Goal: Task Accomplishment & Management: Complete application form

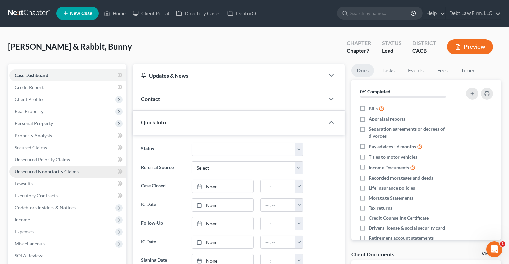
click at [71, 175] on link "Unsecured Nonpriority Claims" at bounding box center [67, 172] width 117 height 12
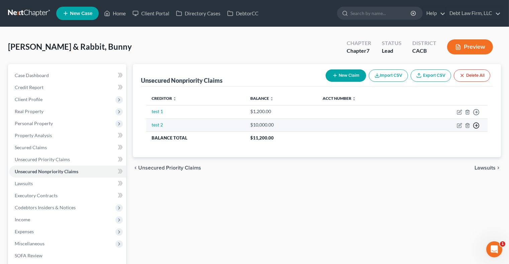
click at [475, 116] on icon "button" at bounding box center [475, 112] width 7 height 7
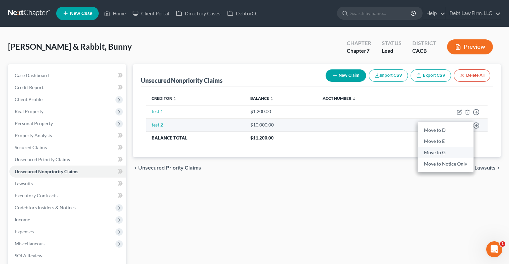
click at [436, 154] on link "Move to G" at bounding box center [445, 152] width 56 height 11
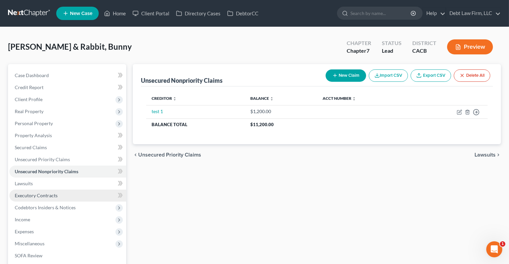
click at [54, 197] on span "Executory Contracts" at bounding box center [36, 196] width 43 height 6
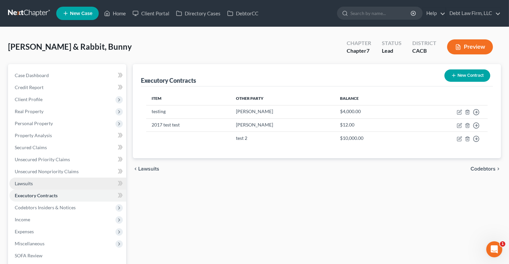
click at [54, 185] on link "Lawsuits" at bounding box center [67, 184] width 117 height 12
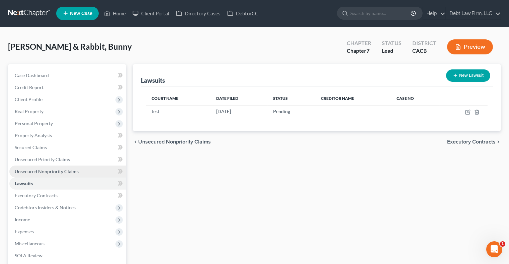
click at [64, 172] on span "Unsecured Nonpriority Claims" at bounding box center [47, 172] width 64 height 6
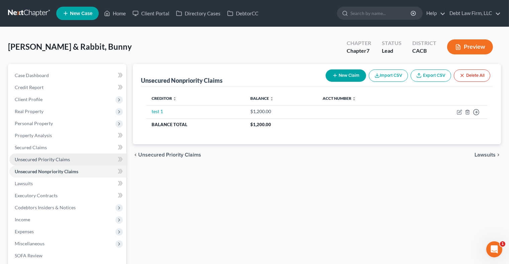
click at [40, 157] on span "Unsecured Priority Claims" at bounding box center [42, 160] width 55 height 6
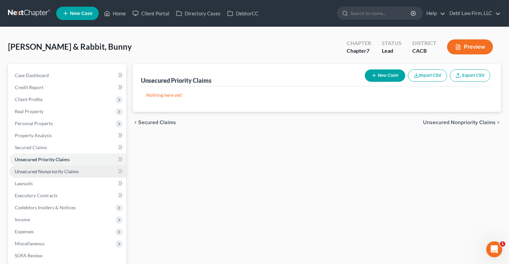
click at [62, 169] on span "Unsecured Nonpriority Claims" at bounding box center [47, 172] width 64 height 6
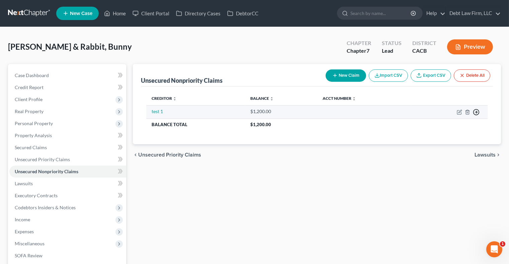
click at [476, 110] on icon "button" at bounding box center [475, 112] width 7 height 7
click at [437, 139] on link "Move to G" at bounding box center [445, 139] width 56 height 11
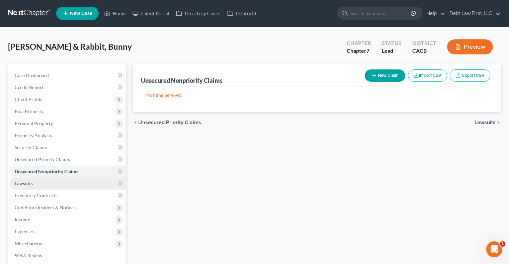
click at [36, 185] on link "Lawsuits" at bounding box center [67, 184] width 117 height 12
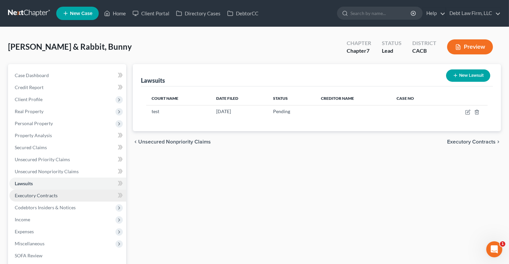
click at [40, 196] on span "Executory Contracts" at bounding box center [36, 196] width 43 height 6
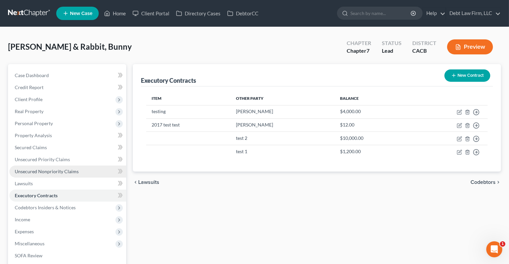
click at [50, 173] on span "Unsecured Nonpriority Claims" at bounding box center [47, 172] width 64 height 6
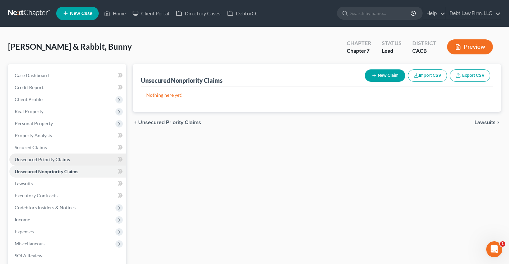
click at [21, 160] on span "Unsecured Priority Claims" at bounding box center [42, 160] width 55 height 6
click at [89, 171] on link "Unsecured Nonpriority Claims" at bounding box center [67, 172] width 117 height 12
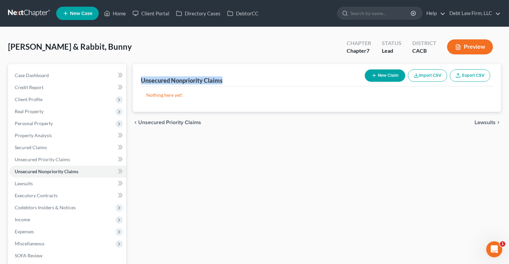
drag, startPoint x: 231, startPoint y: 78, endPoint x: 131, endPoint y: 78, distance: 100.3
click at [131, 78] on div "Unsecured Nonpriority Claims New Claim Import CSV Export CSV Nothing here yet! …" at bounding box center [316, 203] width 374 height 278
copy div "Unsecured Nonpriority Claims"
click at [55, 154] on link "Unsecured Priority Claims" at bounding box center [67, 160] width 117 height 12
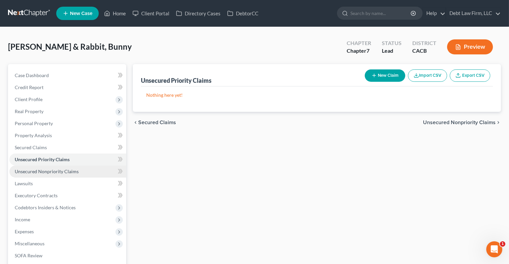
click at [55, 175] on link "Unsecured Nonpriority Claims" at bounding box center [67, 172] width 117 height 12
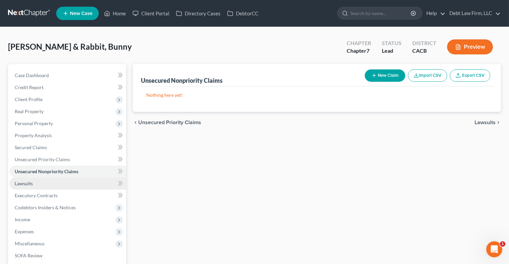
click at [54, 183] on link "Lawsuits" at bounding box center [67, 184] width 117 height 12
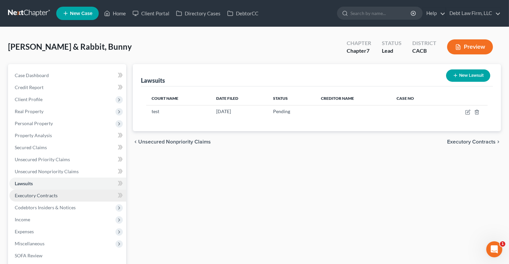
click at [54, 194] on span "Executory Contracts" at bounding box center [36, 196] width 43 height 6
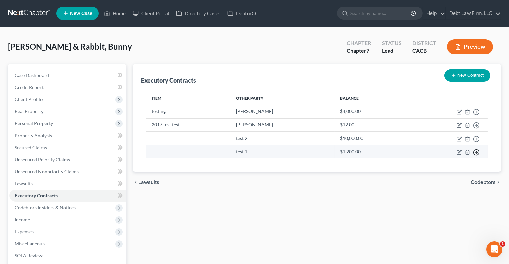
click at [476, 114] on polyline "button" at bounding box center [476, 112] width 1 height 2
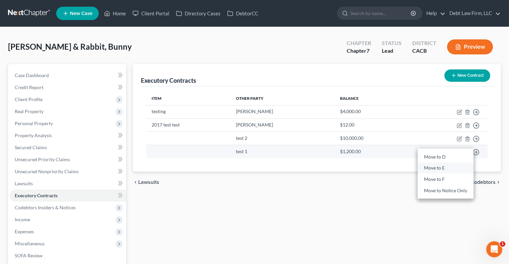
click at [443, 169] on link "Move to E" at bounding box center [445, 168] width 56 height 11
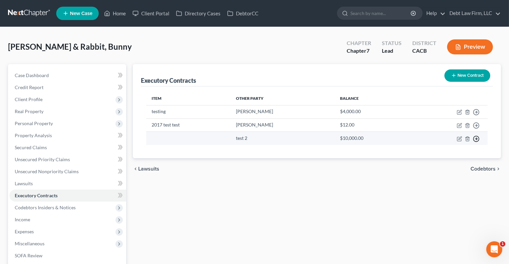
click at [476, 114] on polyline "button" at bounding box center [476, 112] width 1 height 2
click at [438, 145] on link "Move to D" at bounding box center [445, 143] width 56 height 11
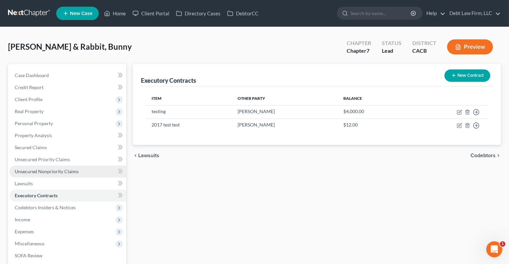
click at [48, 170] on span "Unsecured Nonpriority Claims" at bounding box center [47, 172] width 64 height 6
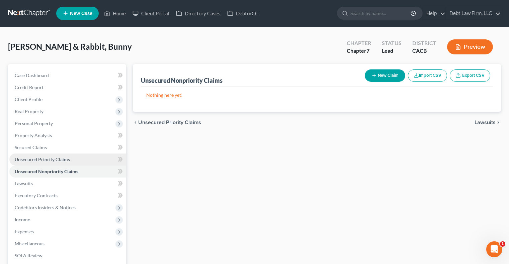
click at [71, 161] on link "Unsecured Priority Claims" at bounding box center [67, 160] width 117 height 12
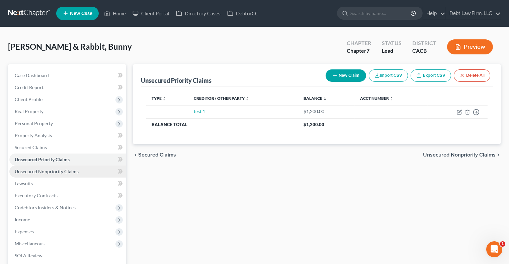
click at [73, 176] on link "Unsecured Nonpriority Claims" at bounding box center [67, 172] width 117 height 12
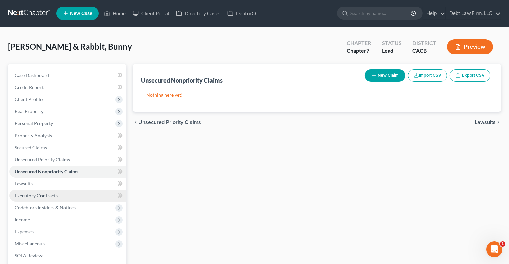
click at [66, 195] on link "Executory Contracts" at bounding box center [67, 196] width 117 height 12
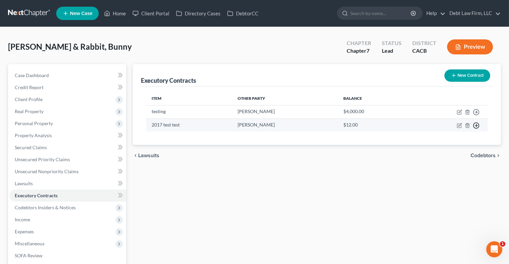
click at [475, 116] on icon "button" at bounding box center [475, 112] width 7 height 7
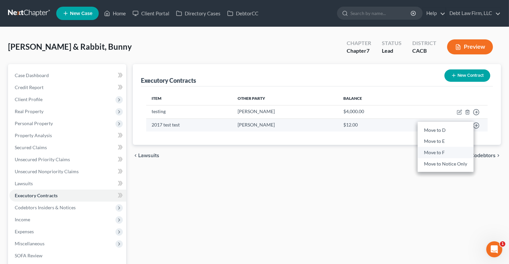
click at [452, 152] on link "Move to F" at bounding box center [445, 152] width 56 height 11
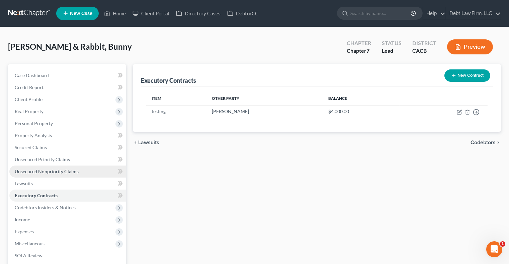
click at [87, 175] on link "Unsecured Nonpriority Claims" at bounding box center [67, 172] width 117 height 12
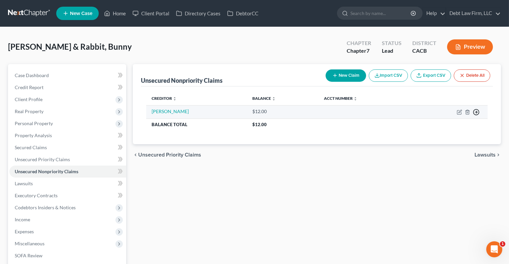
click at [477, 115] on circle "button" at bounding box center [476, 113] width 6 height 6
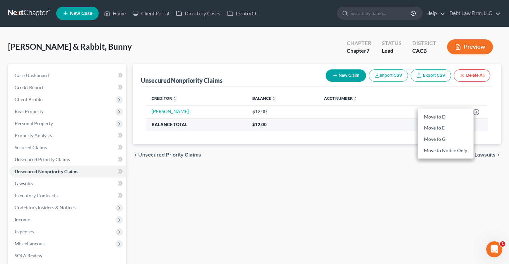
click at [393, 125] on th "$12.00" at bounding box center [367, 125] width 240 height 12
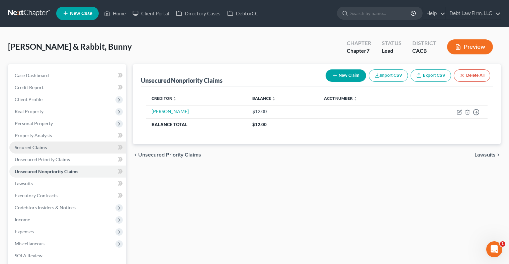
scroll to position [9, 0]
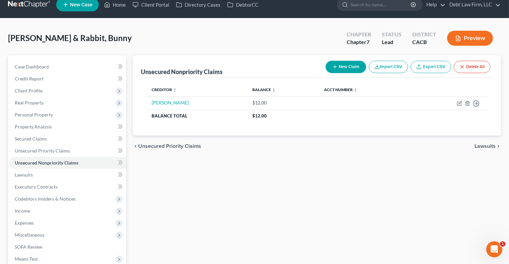
click at [467, 36] on button "Preview" at bounding box center [470, 38] width 46 height 15
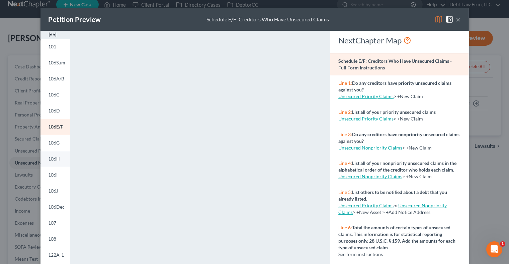
click at [50, 162] on link "106H" at bounding box center [54, 159] width 29 height 16
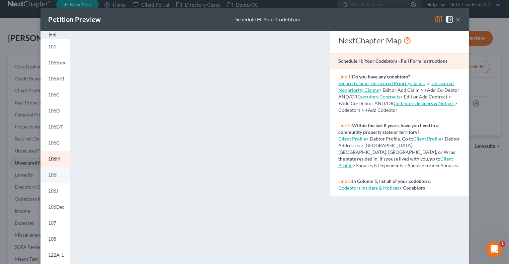
click at [59, 177] on link "106I" at bounding box center [54, 175] width 29 height 16
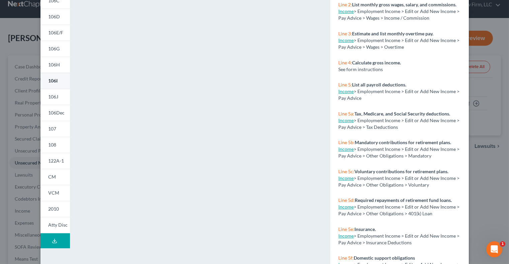
scroll to position [106, 0]
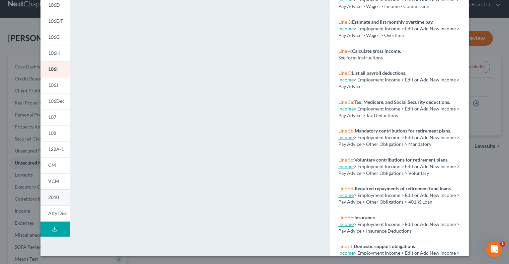
click at [56, 198] on span "2010" at bounding box center [53, 198] width 11 height 6
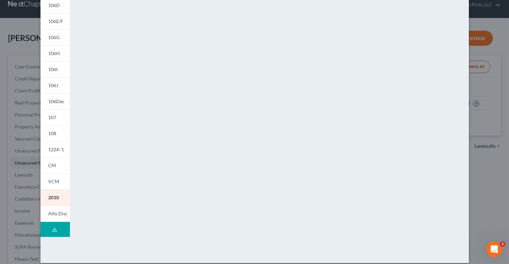
scroll to position [65, 0]
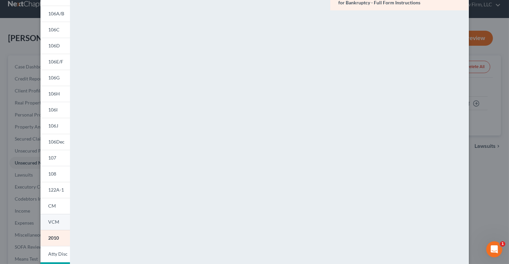
click at [54, 227] on link "VCM" at bounding box center [54, 222] width 29 height 16
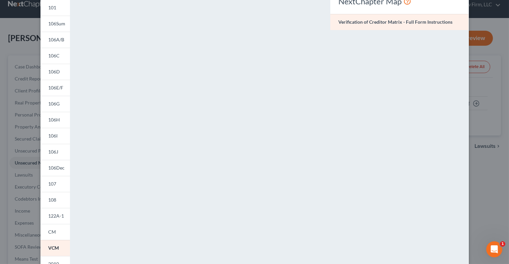
scroll to position [0, 0]
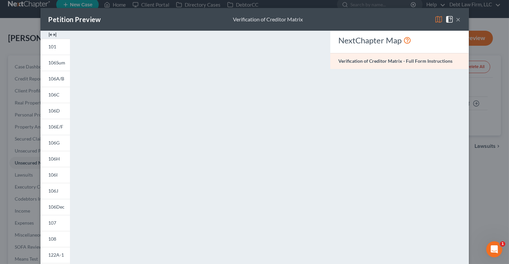
click at [457, 17] on button "×" at bounding box center [458, 19] width 5 height 8
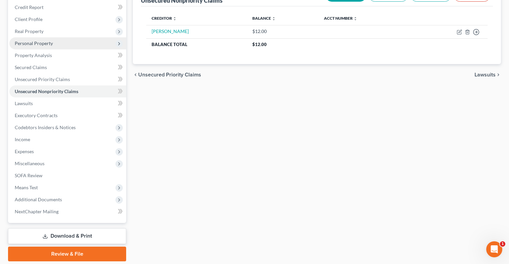
scroll to position [102, 0]
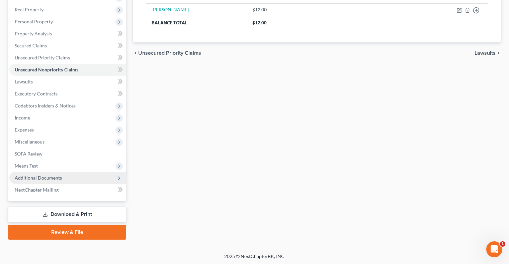
click at [49, 180] on span "Additional Documents" at bounding box center [38, 178] width 47 height 6
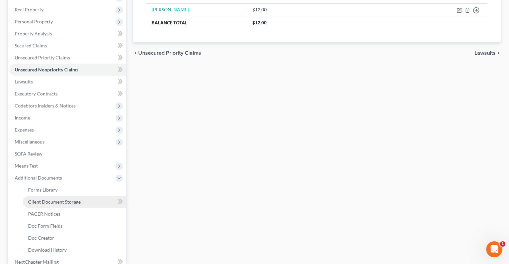
click at [56, 200] on span "Client Document Storage" at bounding box center [54, 202] width 52 height 6
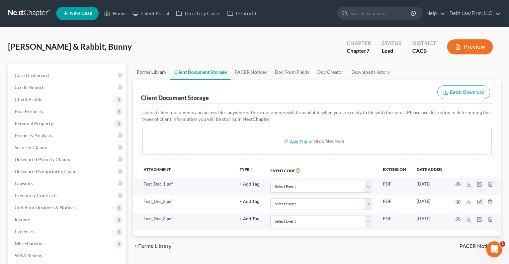
click at [152, 70] on link "Forms Library" at bounding box center [151, 72] width 37 height 16
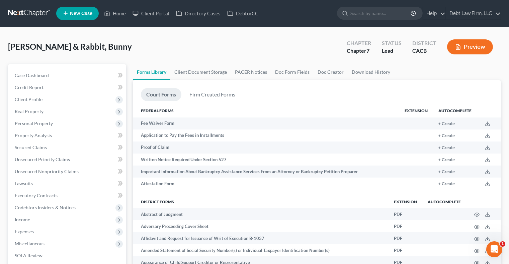
click at [476, 51] on button "Preview" at bounding box center [470, 46] width 46 height 15
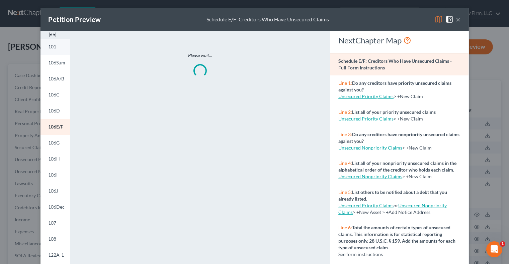
click at [54, 45] on span "101" at bounding box center [52, 47] width 8 height 6
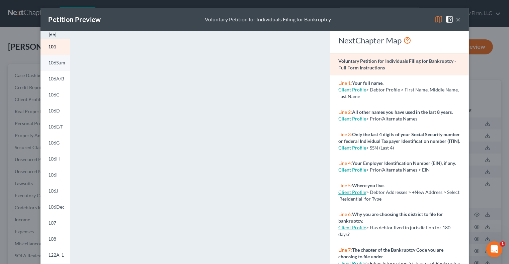
click at [52, 60] on link "106Sum" at bounding box center [54, 63] width 29 height 16
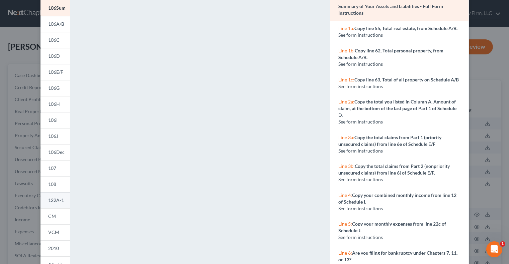
scroll to position [56, 0]
click at [59, 164] on link "107" at bounding box center [54, 168] width 29 height 16
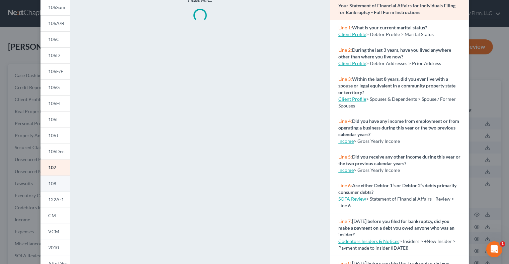
click at [51, 188] on link "108" at bounding box center [54, 184] width 29 height 16
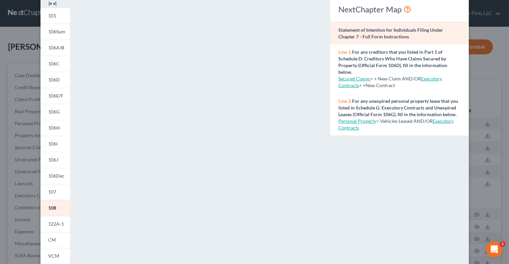
scroll to position [29, 0]
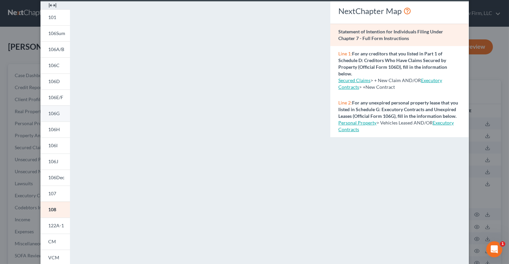
click at [55, 114] on span "106G" at bounding box center [53, 114] width 11 height 6
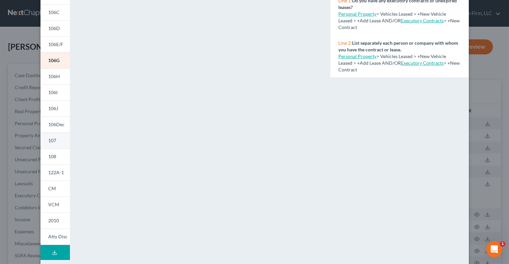
scroll to position [86, 0]
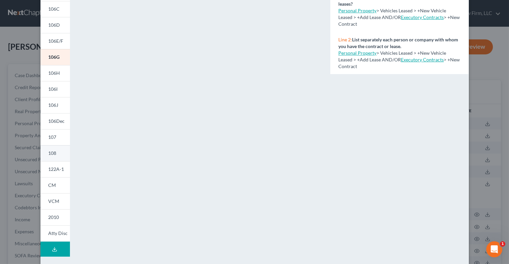
click at [59, 151] on link "108" at bounding box center [54, 153] width 29 height 16
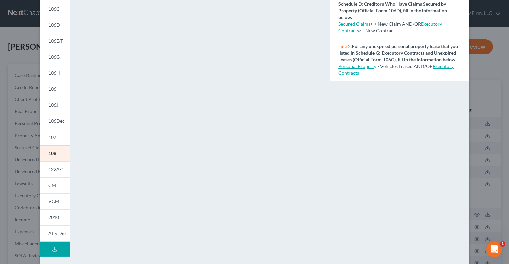
click at [488, 69] on div "Petition Preview Statement of Intention for Individuals Filing Under Chapter 7 …" at bounding box center [254, 132] width 509 height 264
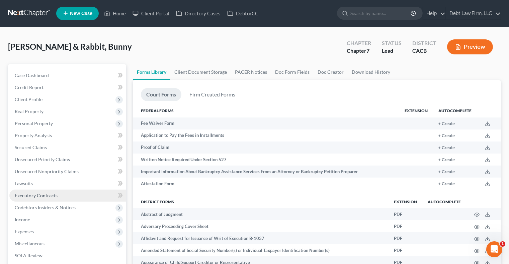
click at [42, 194] on span "Executory Contracts" at bounding box center [36, 196] width 43 height 6
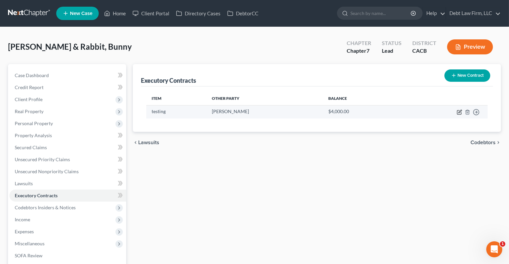
click at [459, 113] on icon "button" at bounding box center [458, 112] width 5 height 5
select select "0"
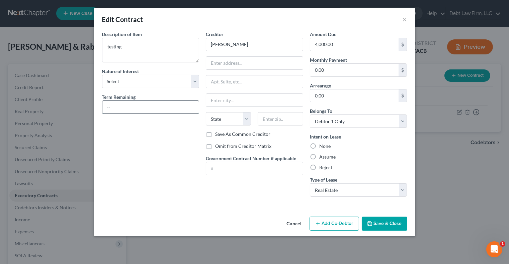
click at [182, 111] on input "text" at bounding box center [150, 107] width 97 height 13
click at [119, 108] on input "10 moths" at bounding box center [150, 107] width 97 height 13
type input "10 months"
click at [245, 116] on select "State [US_STATE] AK AR AZ CA CO CT DE DC [GEOGRAPHIC_DATA] [GEOGRAPHIC_DATA] GU…" at bounding box center [228, 118] width 45 height 13
select select "4"
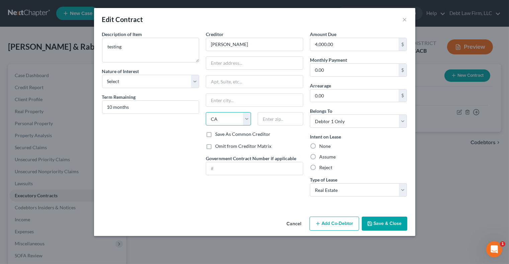
click at [206, 112] on select "State [US_STATE] AK AR AZ CA CO CT DE DC [GEOGRAPHIC_DATA] [GEOGRAPHIC_DATA] GU…" at bounding box center [228, 118] width 45 height 13
click at [180, 127] on div "Description of non-residential real property * Description of Item * testing Na…" at bounding box center [151, 117] width 104 height 172
click at [332, 69] on input "0.00" at bounding box center [354, 70] width 89 height 13
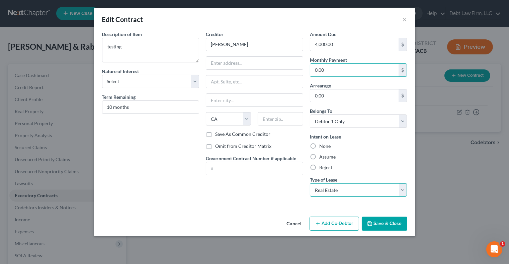
click at [321, 193] on select "Select Real Estate Car Other" at bounding box center [358, 190] width 97 height 13
click at [310, 184] on select "Select Real Estate Car Other" at bounding box center [358, 190] width 97 height 13
click at [327, 187] on select "Select Real Estate Car Other" at bounding box center [358, 190] width 97 height 13
select select "2"
click at [310, 184] on select "Select Real Estate Car Other" at bounding box center [358, 190] width 97 height 13
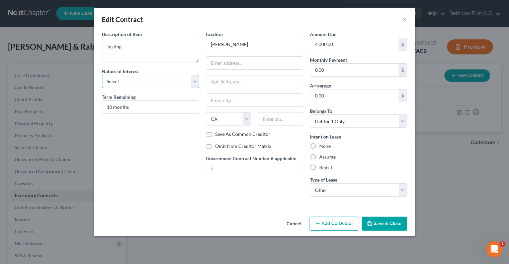
click at [176, 81] on select "Select Purchaser Agent Lessor Lessee" at bounding box center [150, 81] width 97 height 13
select select "1"
click at [102, 75] on select "Select Purchaser Agent Lessor Lessee" at bounding box center [150, 81] width 97 height 13
click at [385, 224] on button "Save & Close" at bounding box center [383, 224] width 45 height 14
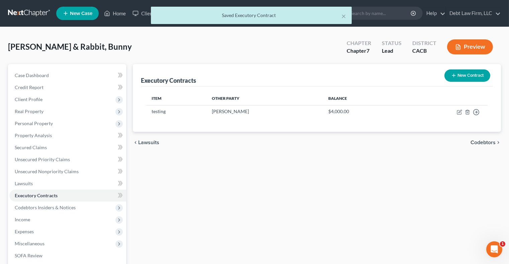
click at [465, 48] on button "Preview" at bounding box center [470, 46] width 46 height 15
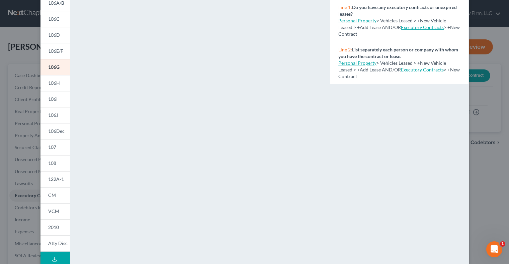
scroll to position [109, 0]
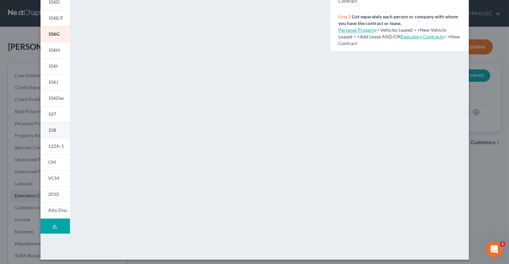
click at [55, 133] on link "108" at bounding box center [54, 130] width 29 height 16
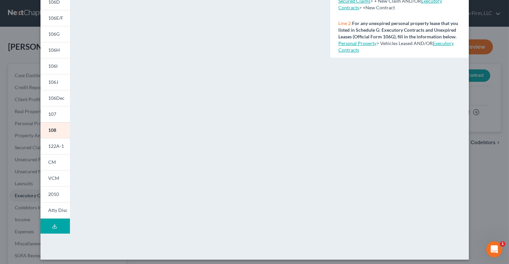
scroll to position [0, 0]
